Goal: Task Accomplishment & Management: Manage account settings

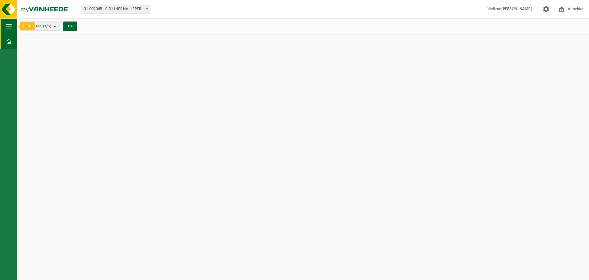
click at [8, 30] on span "button" at bounding box center [9, 25] width 6 height 15
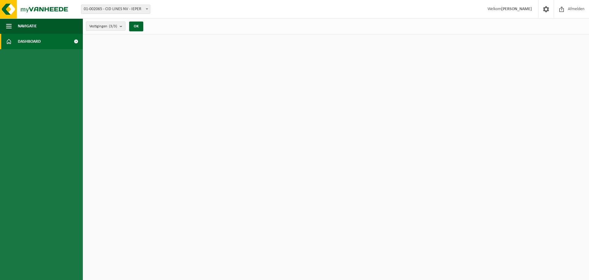
click at [32, 40] on span "Dashboard" at bounding box center [29, 41] width 23 height 15
click at [137, 27] on button "OK" at bounding box center [136, 26] width 14 height 10
click at [49, 29] on button "Navigatie" at bounding box center [41, 25] width 83 height 15
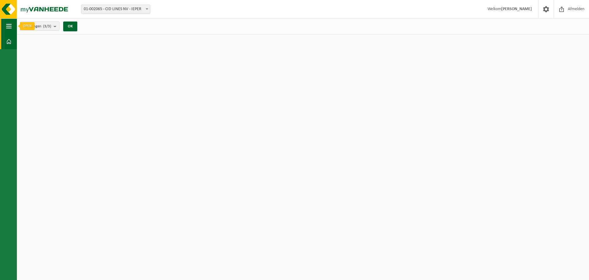
click at [7, 29] on span "button" at bounding box center [9, 25] width 6 height 15
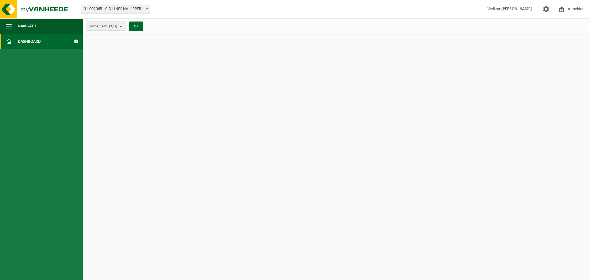
click at [38, 43] on span "Dashboard" at bounding box center [29, 41] width 23 height 15
click at [110, 9] on span "01-002065 - CID LINES NV - IEPER" at bounding box center [115, 9] width 69 height 9
click at [60, 11] on img at bounding box center [37, 9] width 74 height 18
click at [509, 5] on span "Welkom Stephen Bonte" at bounding box center [509, 9] width 57 height 18
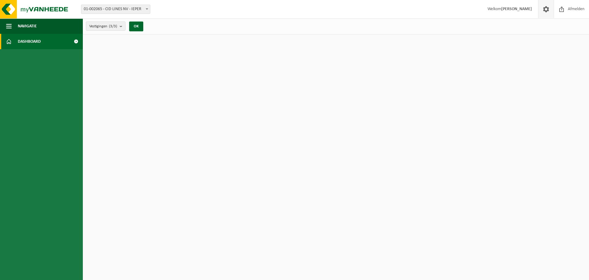
click at [546, 7] on span at bounding box center [546, 9] width 9 height 18
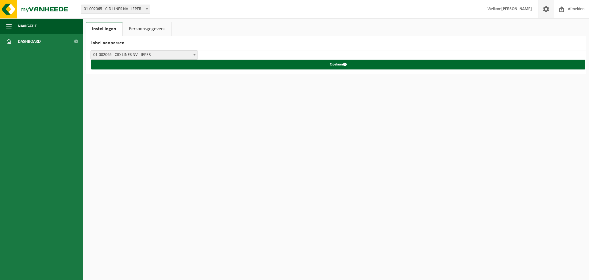
click at [144, 23] on link "Persoonsgegevens" at bounding box center [147, 29] width 49 height 14
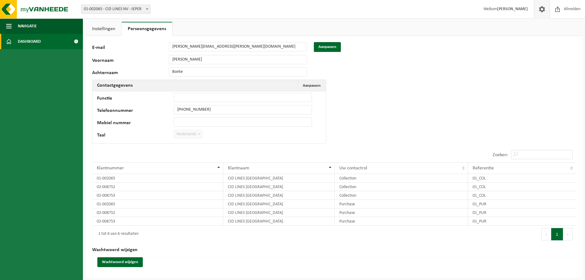
click at [53, 37] on link "Dashboard" at bounding box center [41, 41] width 83 height 15
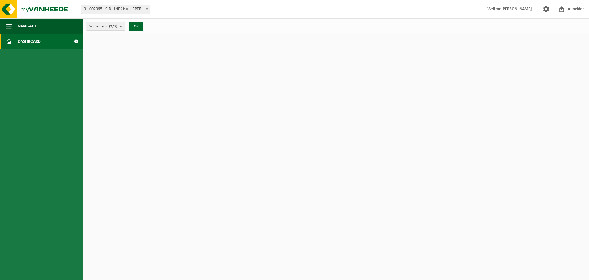
click at [79, 41] on span at bounding box center [76, 41] width 14 height 15
click at [75, 41] on span at bounding box center [76, 41] width 14 height 15
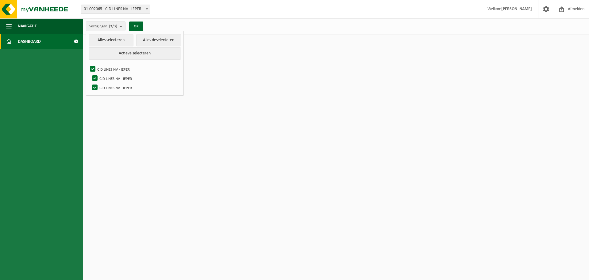
click at [291, 15] on div "Vestiging: 01-002065 - CID LINES NV - IEPER 02-008752 - CID LINES NV - IEPER 02…" at bounding box center [294, 9] width 589 height 19
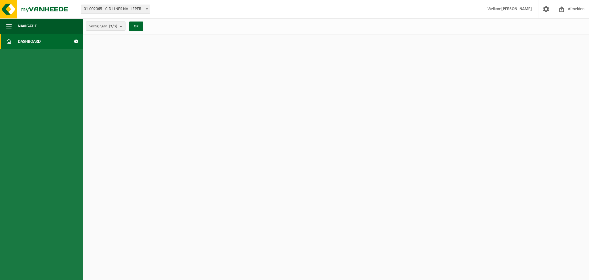
click at [520, 11] on strong "[PERSON_NAME]" at bounding box center [516, 9] width 31 height 5
click at [3, 42] on link "Dashboard" at bounding box center [41, 41] width 83 height 15
click at [77, 41] on span at bounding box center [76, 41] width 14 height 15
click at [519, 8] on strong "[PERSON_NAME]" at bounding box center [516, 9] width 31 height 5
click at [540, 9] on link at bounding box center [546, 9] width 16 height 18
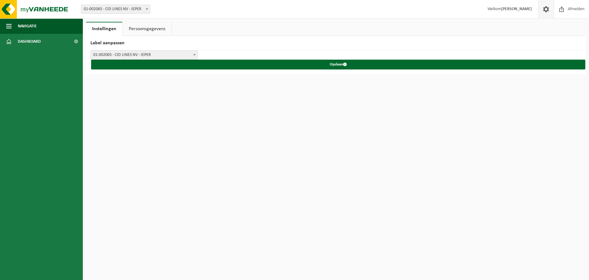
click at [146, 31] on link "Persoonsgegevens" at bounding box center [147, 29] width 49 height 14
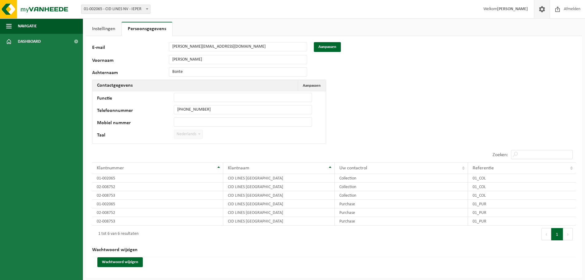
scroll to position [0, 0]
click at [25, 32] on span "Navigatie" at bounding box center [27, 25] width 19 height 15
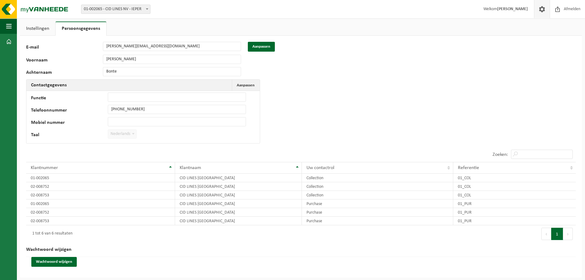
click at [28, 37] on div "Instellingen Persoonsgegevens Label aanpassen CID LINES NV - IEPER CID LINES NV…" at bounding box center [301, 149] width 568 height 256
click at [16, 39] on link "Dashboard" at bounding box center [8, 41] width 17 height 15
